Goal: Task Accomplishment & Management: Manage account settings

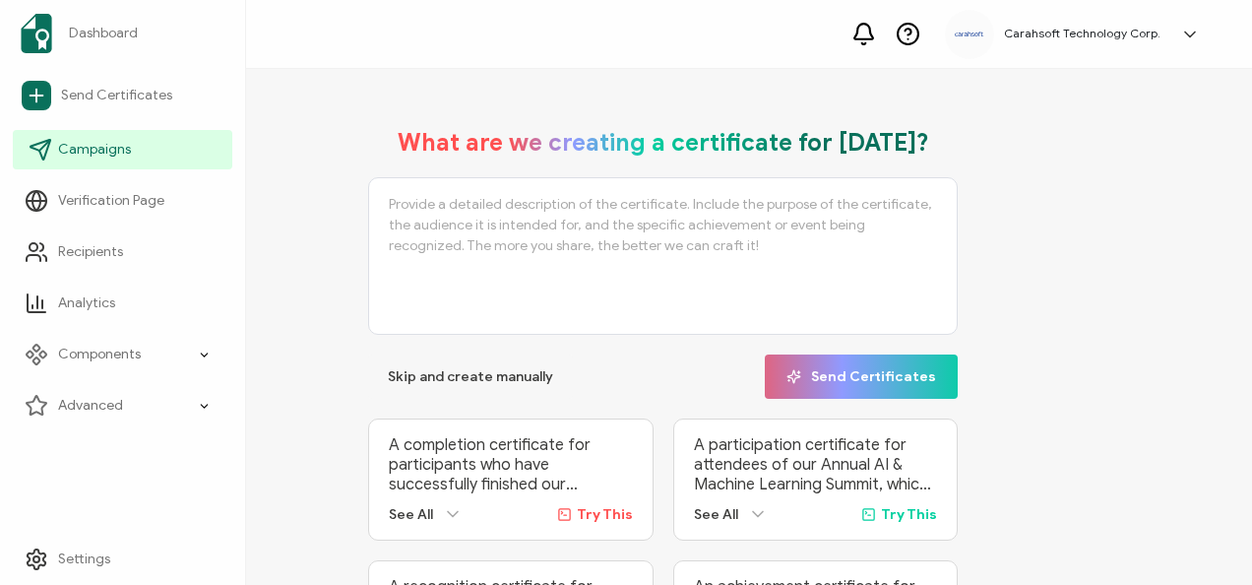
click at [56, 148] on link "Campaigns" at bounding box center [123, 149] width 220 height 39
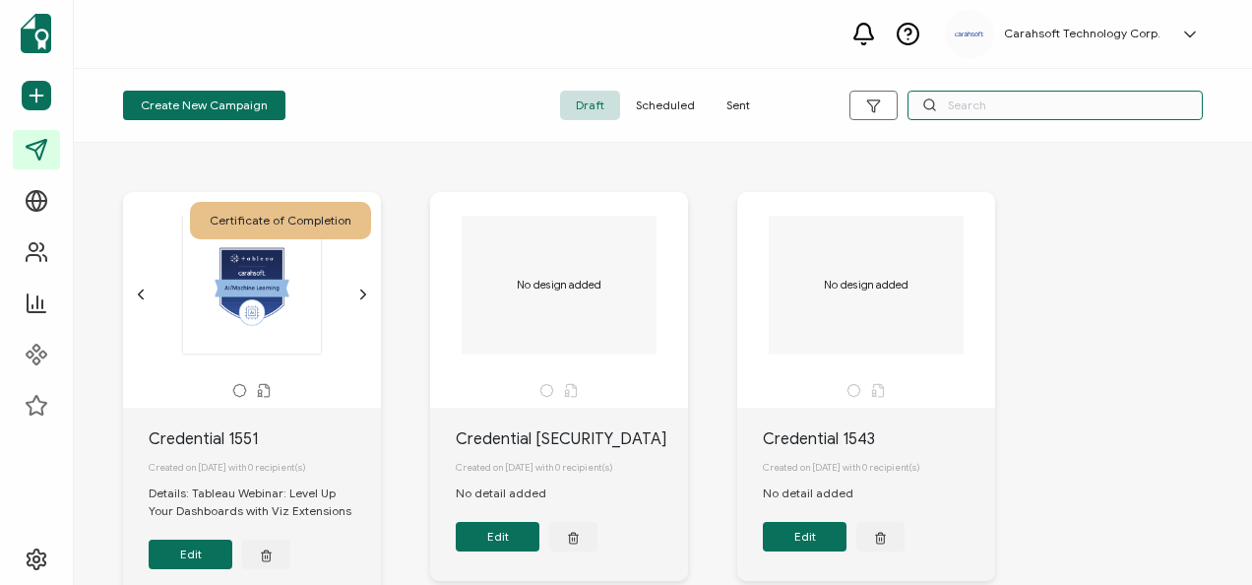
click at [1012, 106] on input "text" at bounding box center [1055, 106] width 295 height 30
type input "granicus"
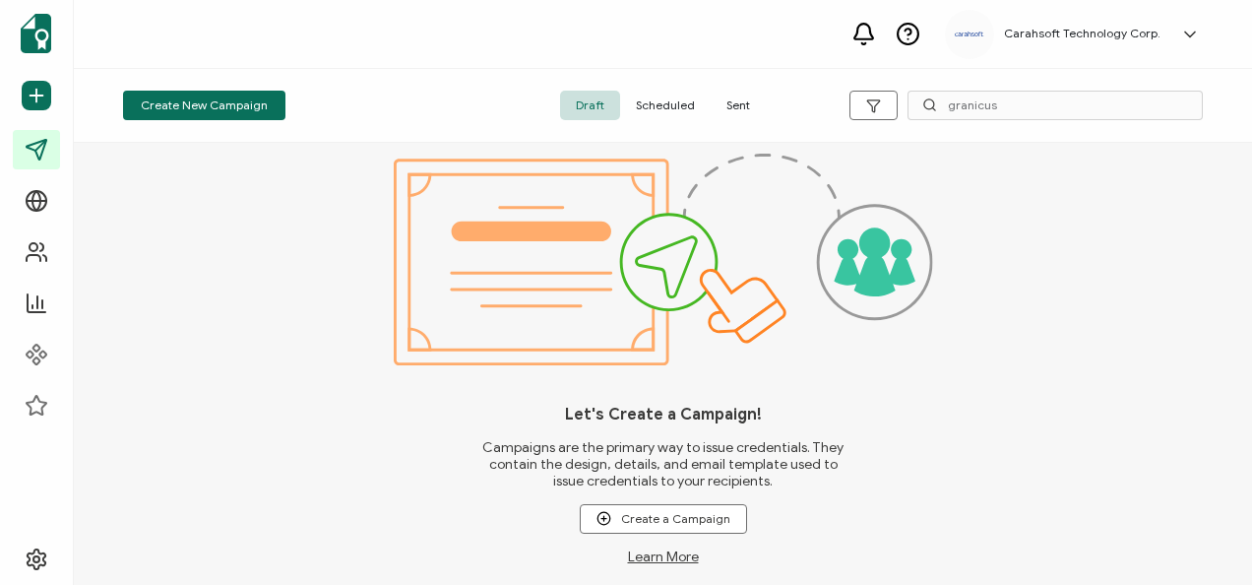
click at [742, 105] on span "Sent" at bounding box center [738, 106] width 55 height 30
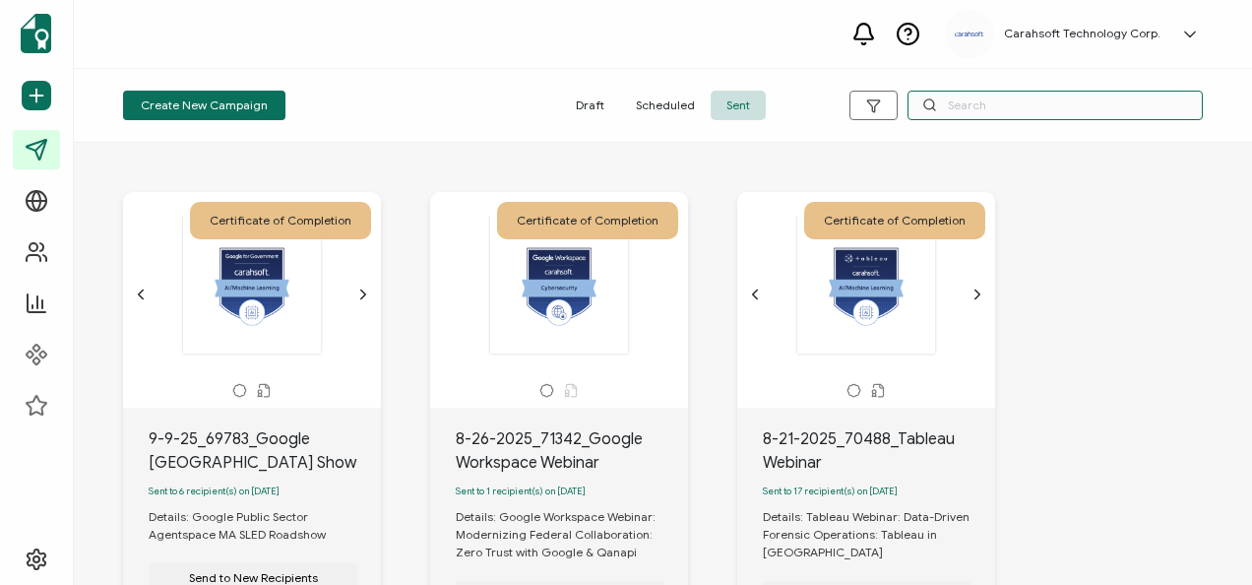
click at [1015, 97] on input "text" at bounding box center [1055, 106] width 295 height 30
type input "granicus"
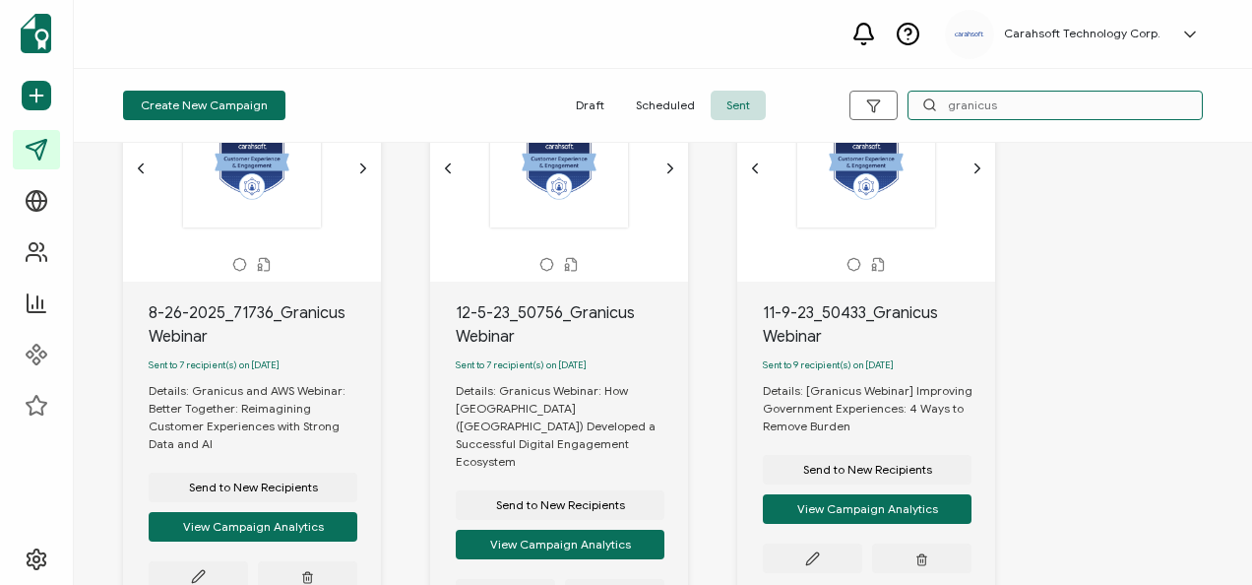
scroll to position [127, 0]
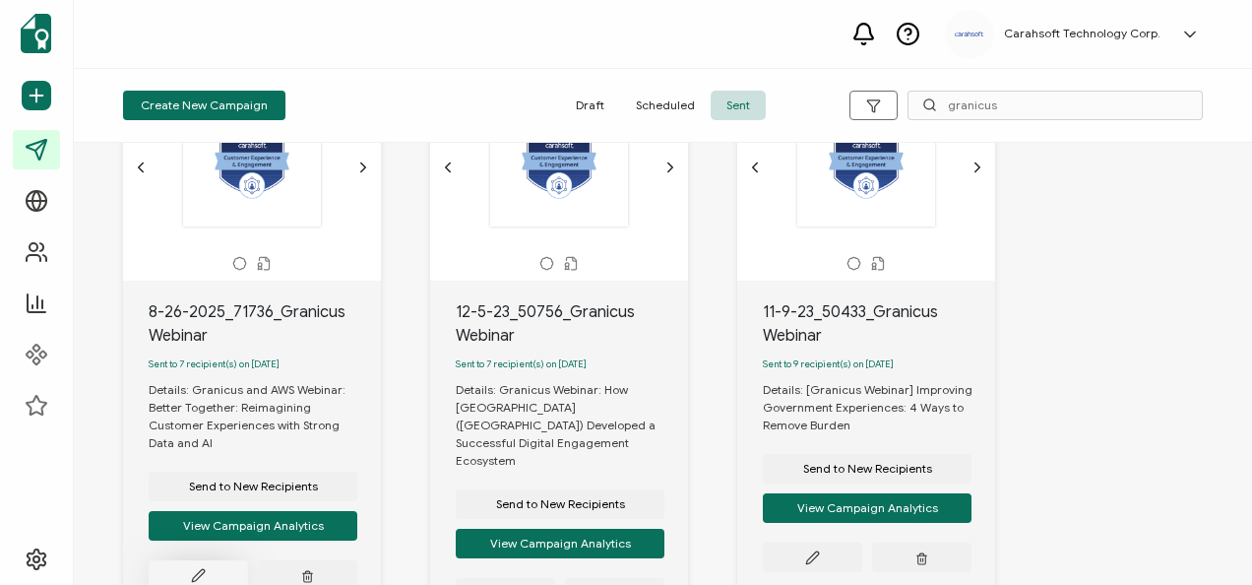
click at [222, 560] on button at bounding box center [198, 575] width 99 height 30
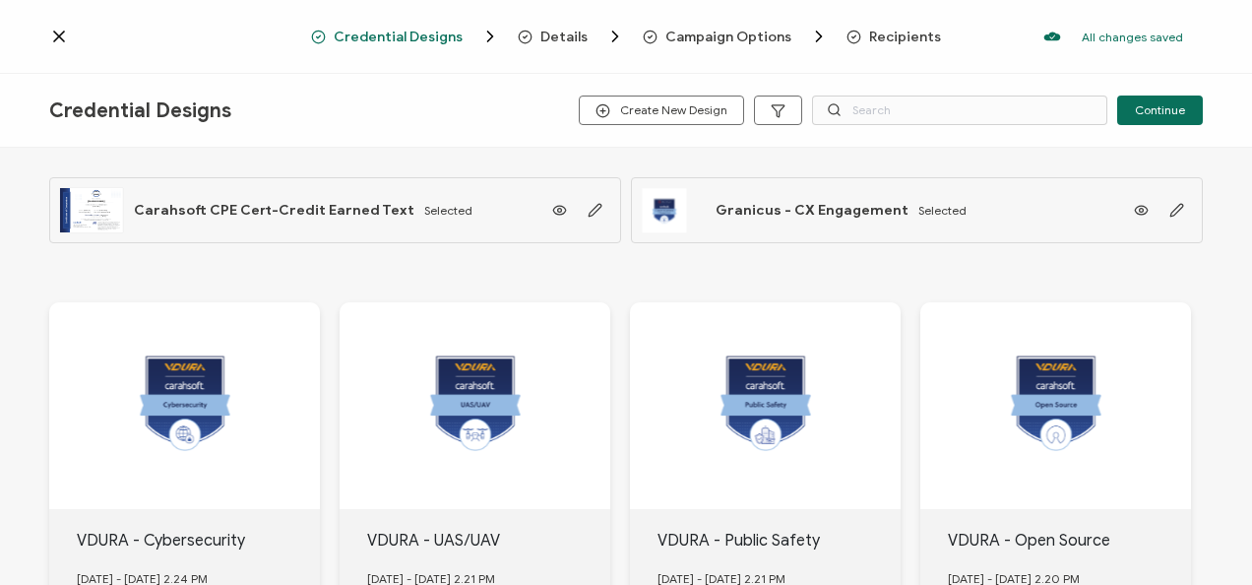
click at [905, 30] on span "Recipients" at bounding box center [905, 37] width 72 height 15
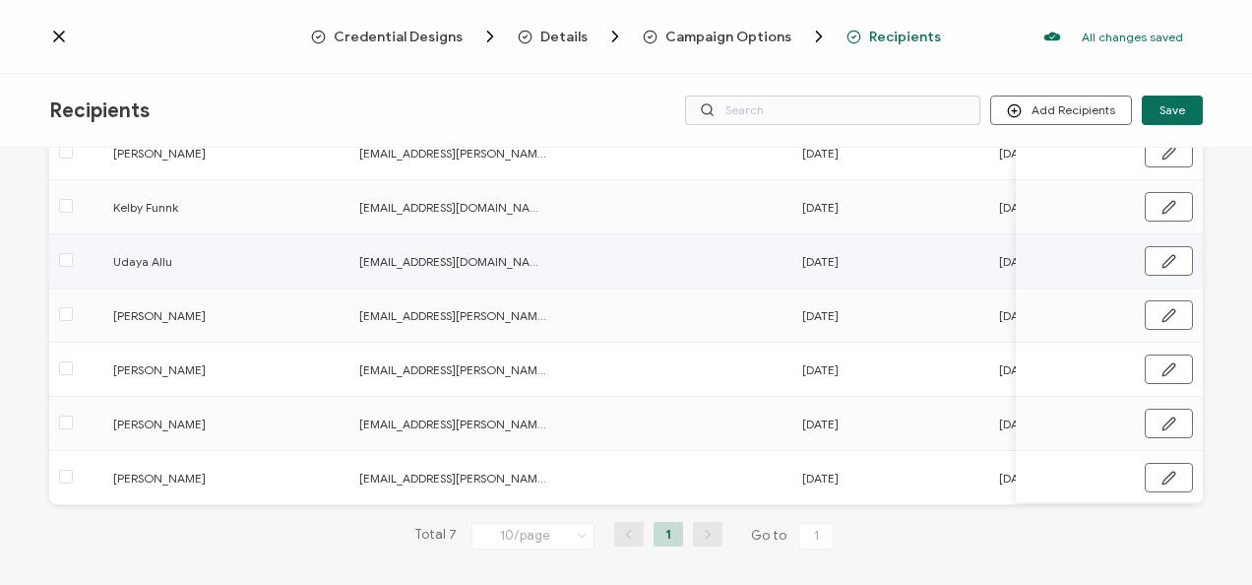
scroll to position [156, 0]
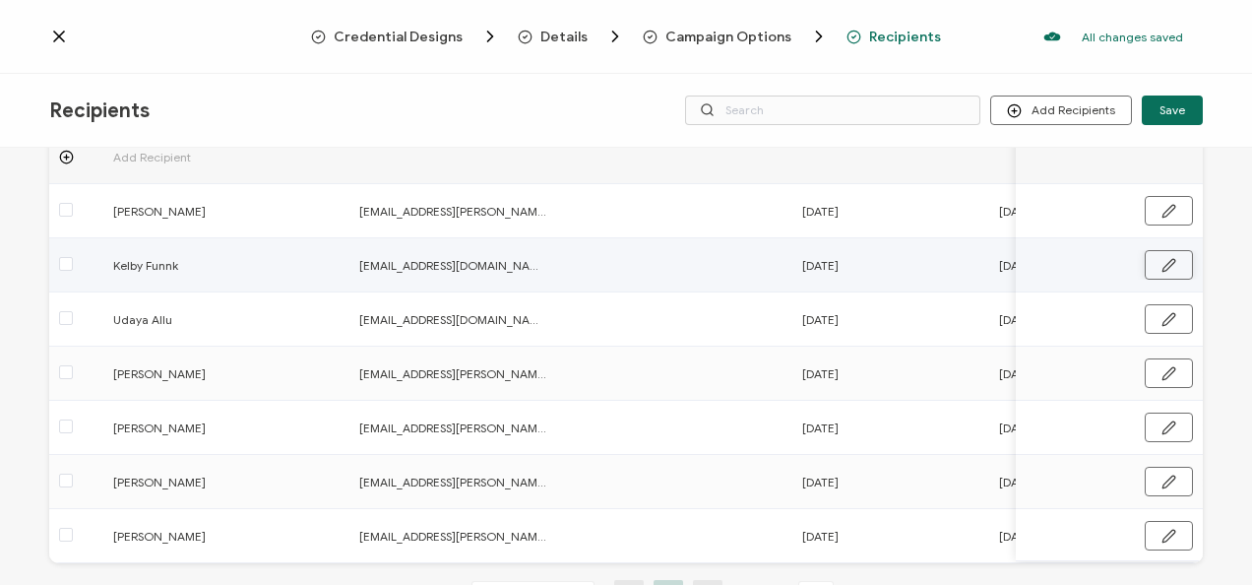
click at [1163, 260] on icon "button" at bounding box center [1169, 265] width 15 height 15
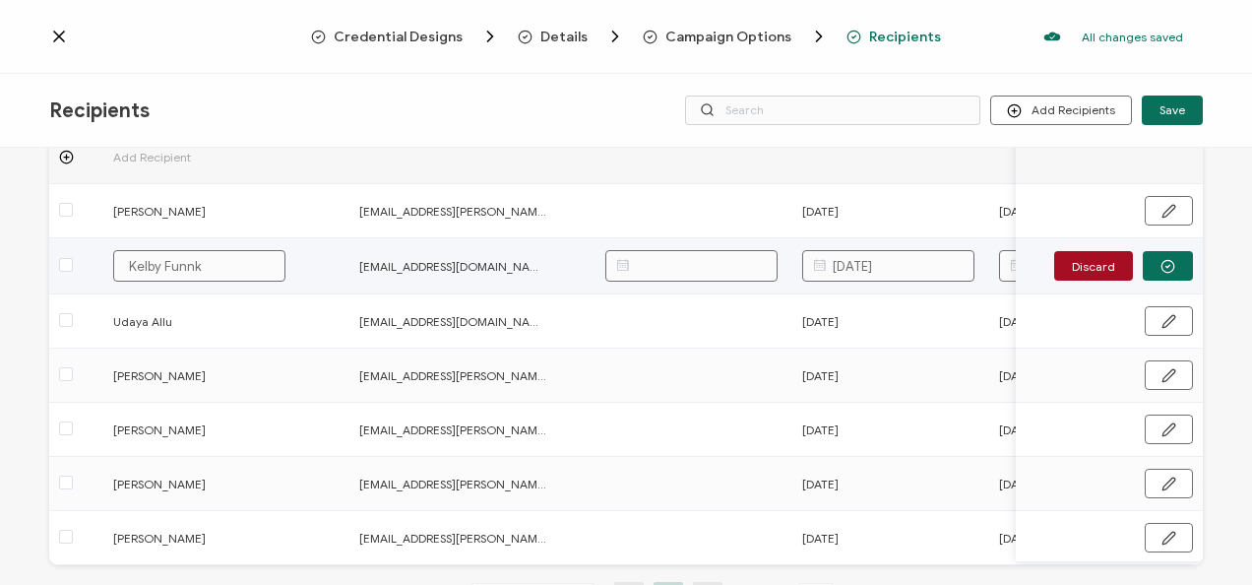
scroll to position [157, 0]
click at [224, 266] on input "Kelby Funnk" at bounding box center [199, 265] width 172 height 32
type input "[PERSON_NAME]"
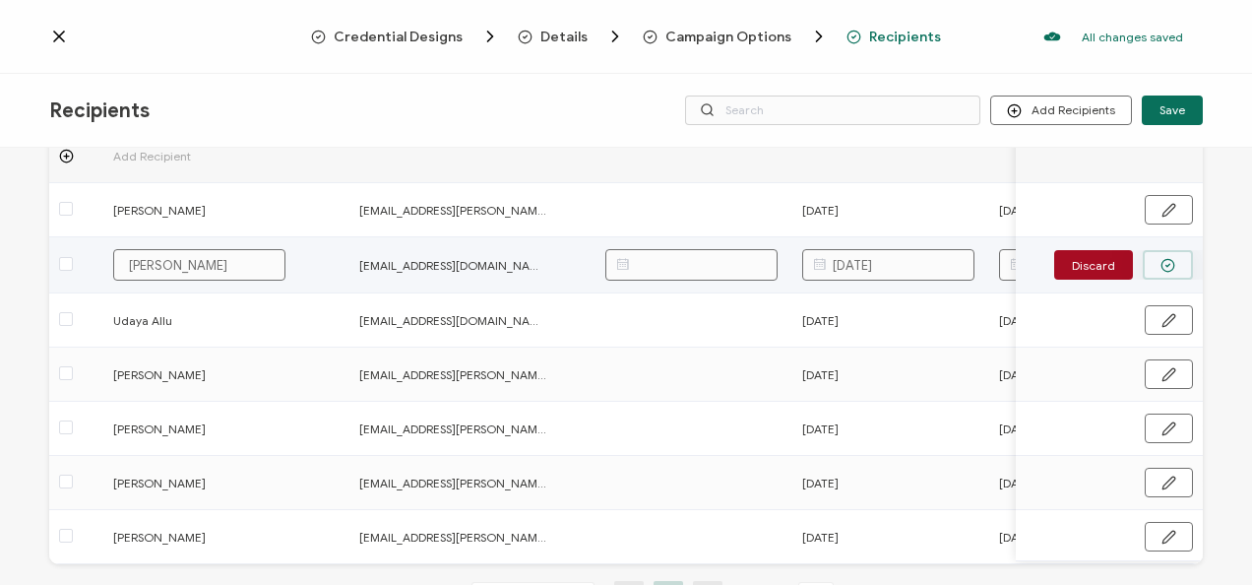
click at [1153, 255] on button "button" at bounding box center [1168, 265] width 50 height 30
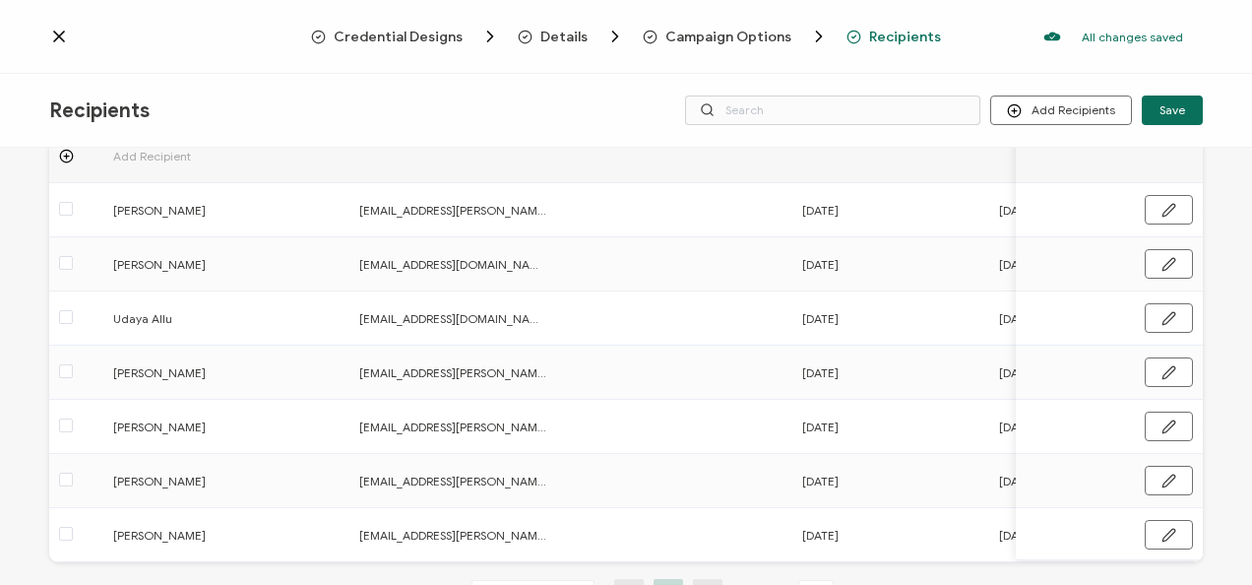
scroll to position [156, 0]
click at [1176, 110] on span "Save" at bounding box center [1173, 110] width 26 height 12
